Goal: Information Seeking & Learning: Learn about a topic

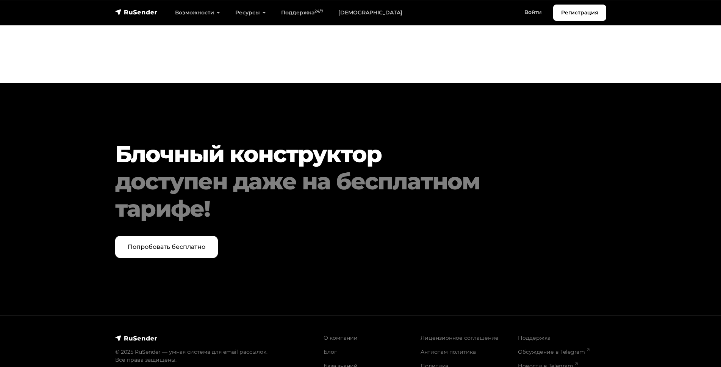
scroll to position [3153, 0]
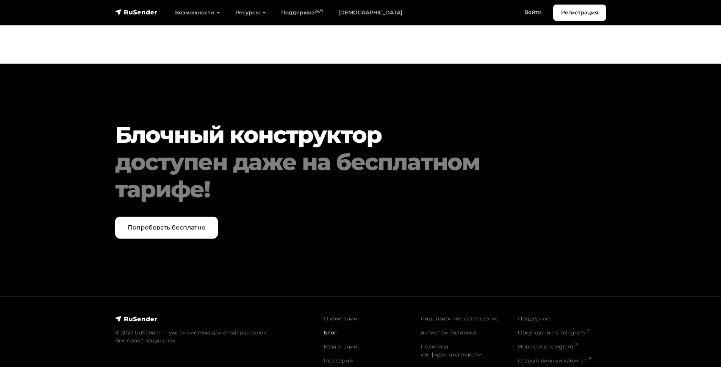
click at [326, 329] on link "Блог" at bounding box center [330, 332] width 13 height 7
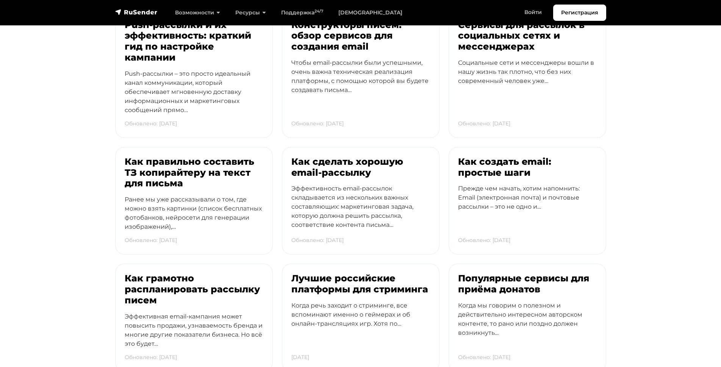
scroll to position [204, 0]
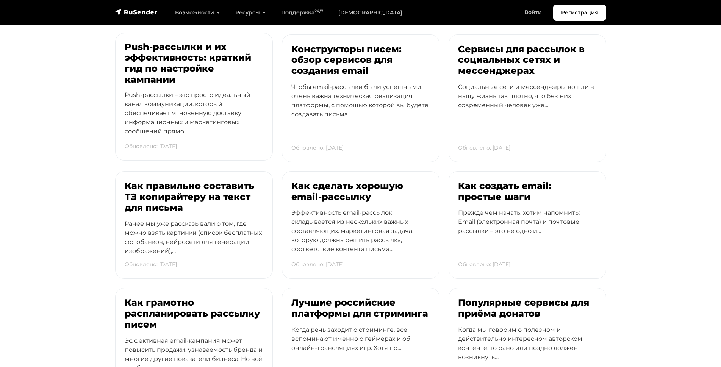
click at [149, 58] on h3 "Push-рассылки и их эффективность: краткий гид по настройке кампании" at bounding box center [194, 64] width 139 height 44
